Goal: Check status: Check status

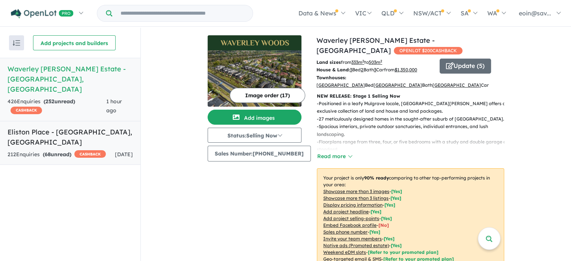
click at [74, 127] on h5 "[GEOGRAPHIC_DATA] - [GEOGRAPHIC_DATA] , [GEOGRAPHIC_DATA]" at bounding box center [70, 137] width 125 height 20
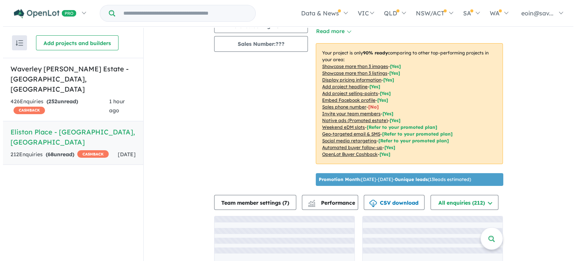
scroll to position [113, 0]
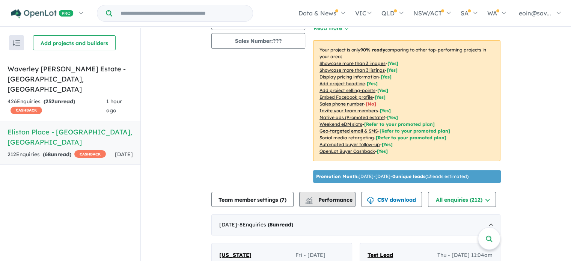
click at [333, 203] on span "Performance" at bounding box center [329, 199] width 46 height 7
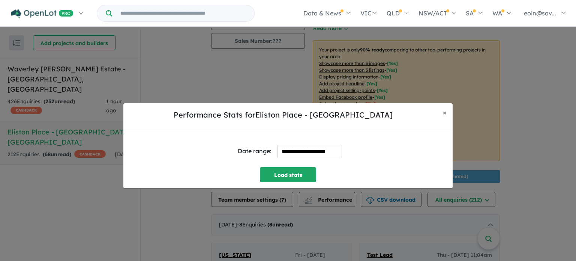
click at [308, 153] on input "**********" at bounding box center [310, 151] width 65 height 13
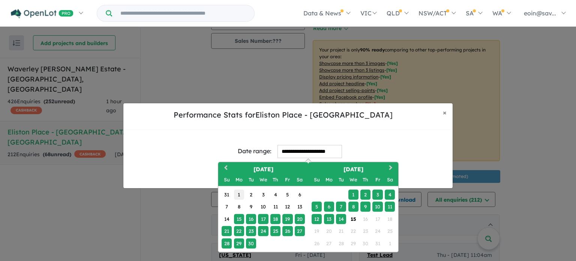
click at [235, 195] on div "1" at bounding box center [239, 194] width 10 height 10
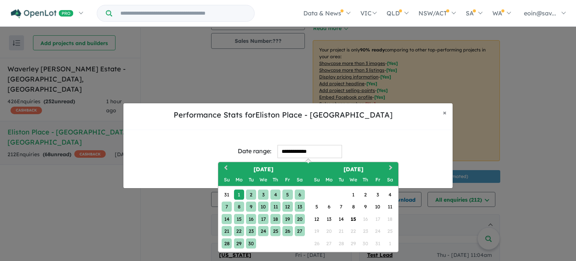
click at [251, 243] on div "30" at bounding box center [251, 243] width 10 height 10
type input "**********"
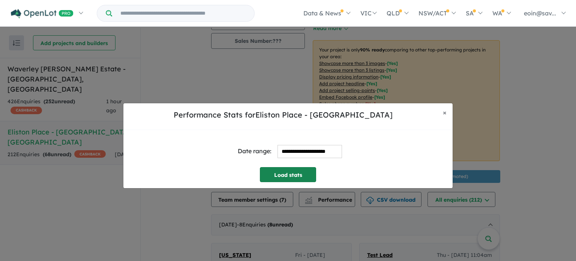
click at [289, 175] on button "Load stats" at bounding box center [288, 174] width 56 height 15
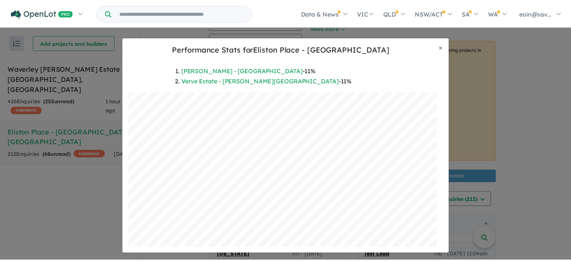
scroll to position [0, 0]
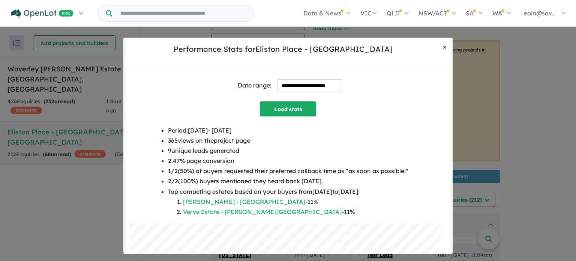
click at [444, 46] on span "×" at bounding box center [445, 46] width 4 height 9
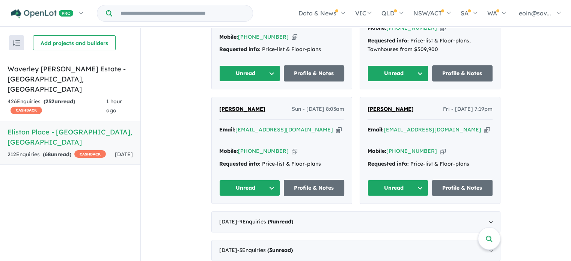
scroll to position [638, 0]
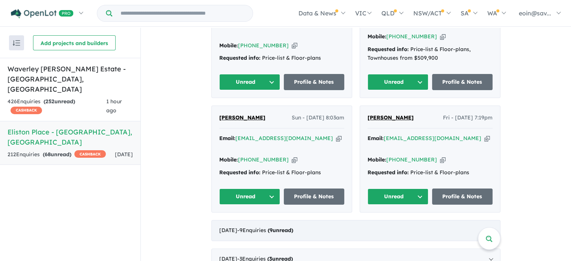
click at [345, 220] on div "[DATE] - 9 Enquir ies ( 9 unread)" at bounding box center [355, 230] width 289 height 21
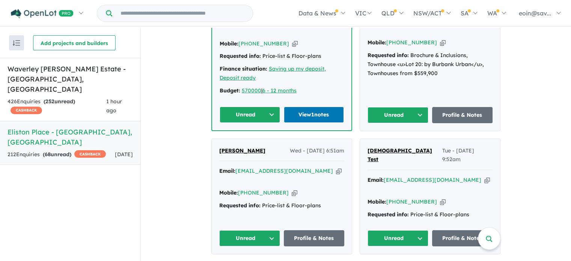
scroll to position [360, 0]
